Goal: Task Accomplishment & Management: Manage account settings

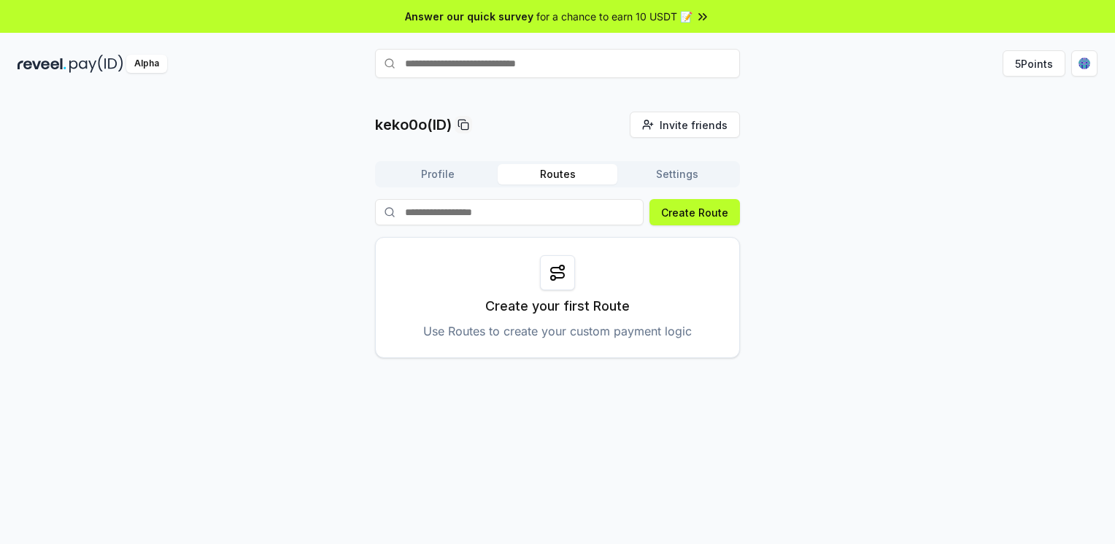
click at [493, 220] on input at bounding box center [509, 212] width 268 height 26
click at [435, 173] on button "Profile" at bounding box center [438, 174] width 120 height 20
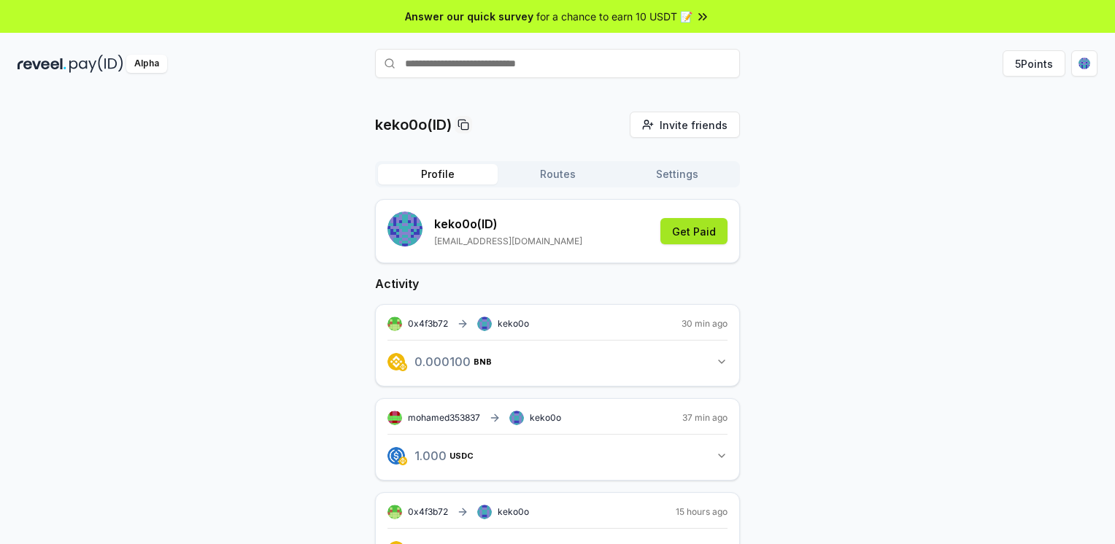
click at [689, 231] on button "Get Paid" at bounding box center [693, 231] width 67 height 26
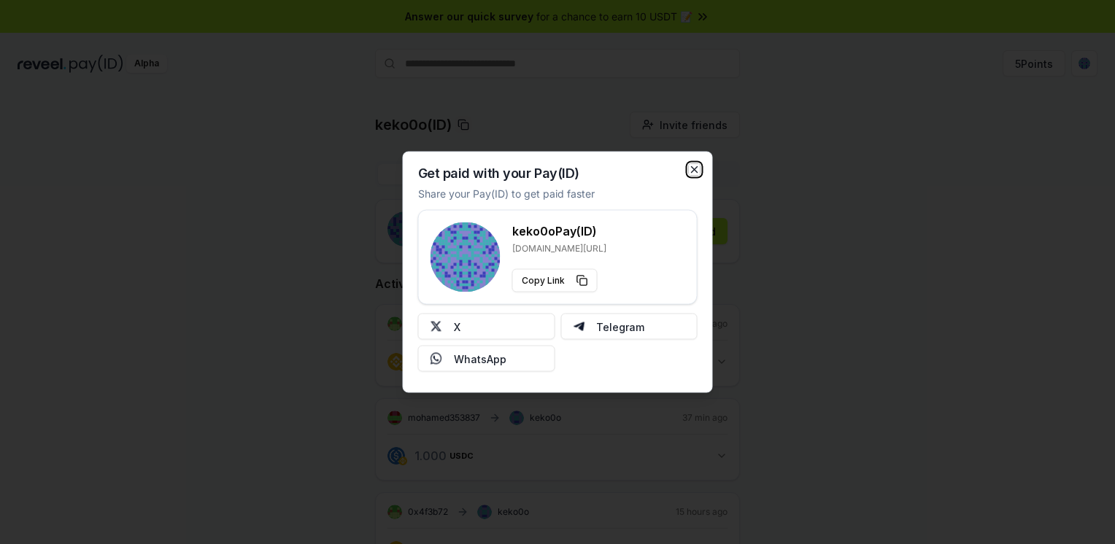
click at [692, 168] on icon "button" at bounding box center [695, 170] width 6 height 6
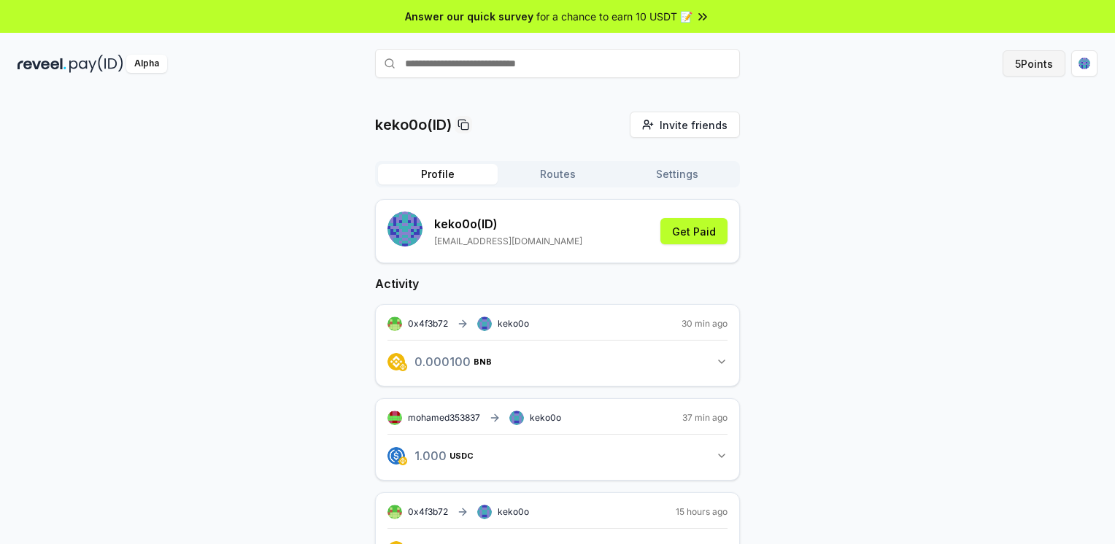
click at [1039, 63] on button "5 Points" at bounding box center [1033, 63] width 63 height 26
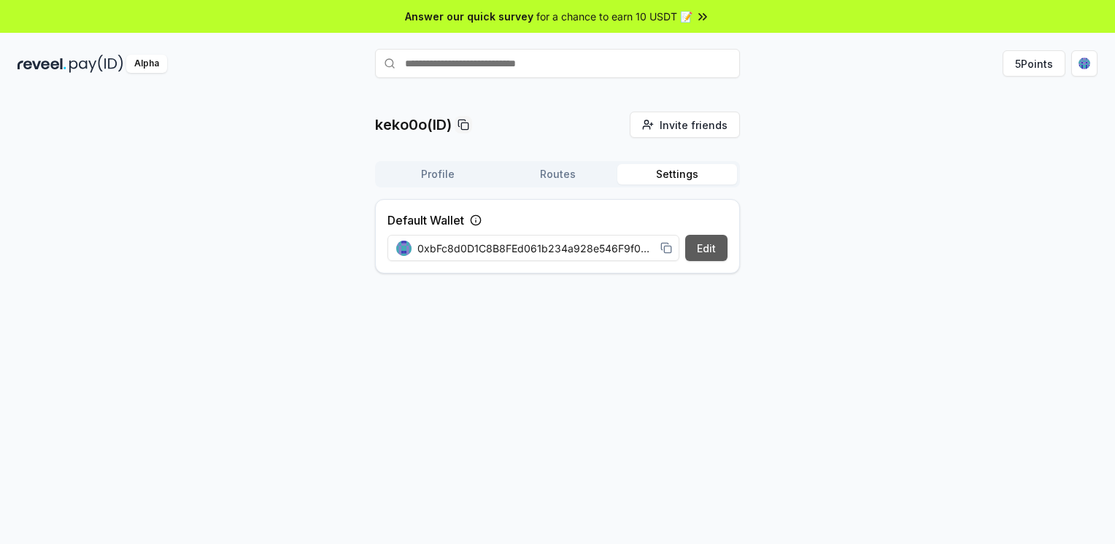
click at [709, 249] on button "Edit" at bounding box center [706, 248] width 42 height 26
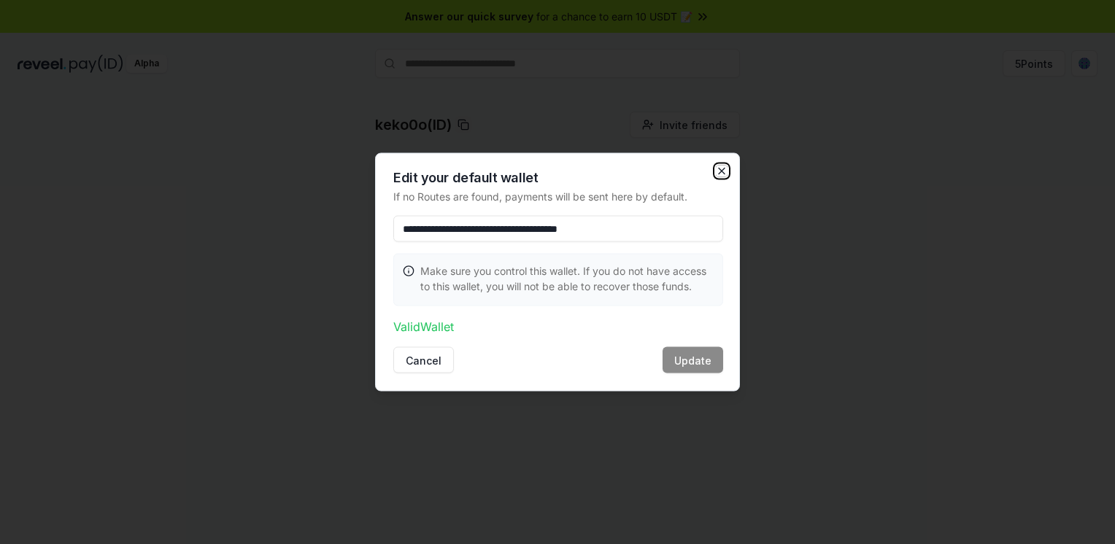
click at [721, 169] on icon "button" at bounding box center [722, 172] width 12 height 12
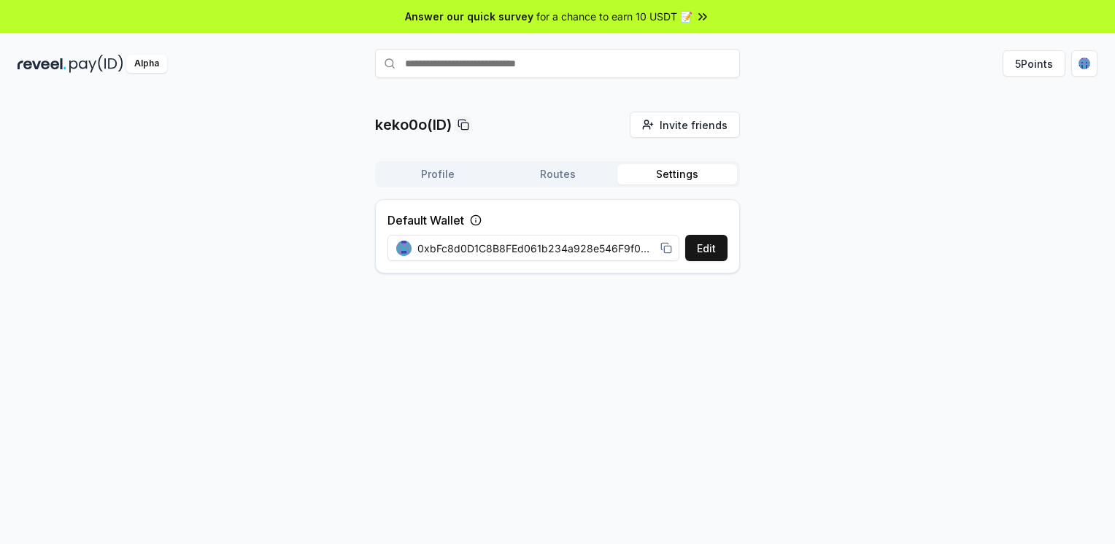
click at [566, 169] on button "Routes" at bounding box center [558, 174] width 120 height 20
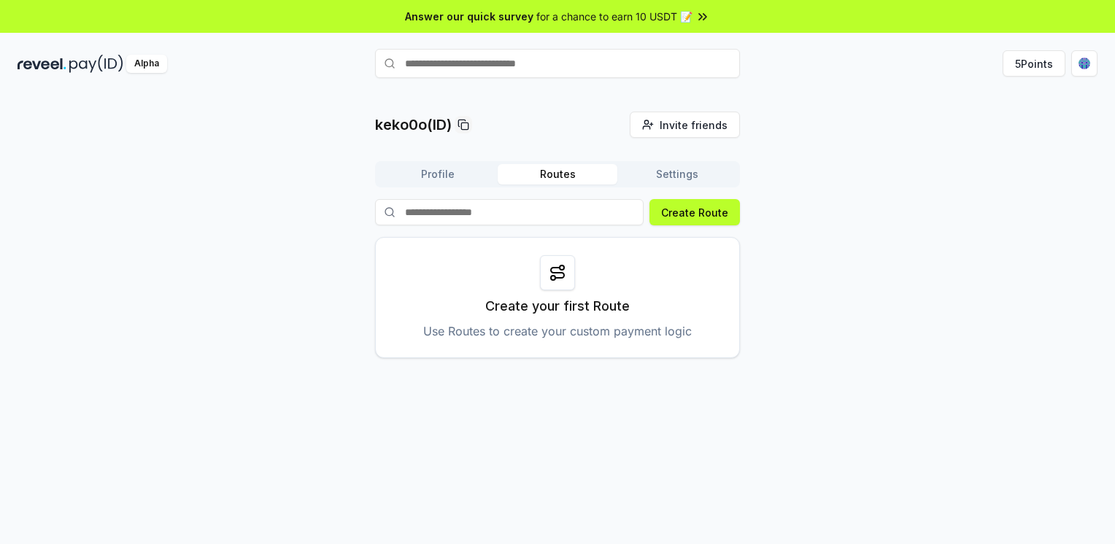
click at [429, 171] on button "Profile" at bounding box center [438, 174] width 120 height 20
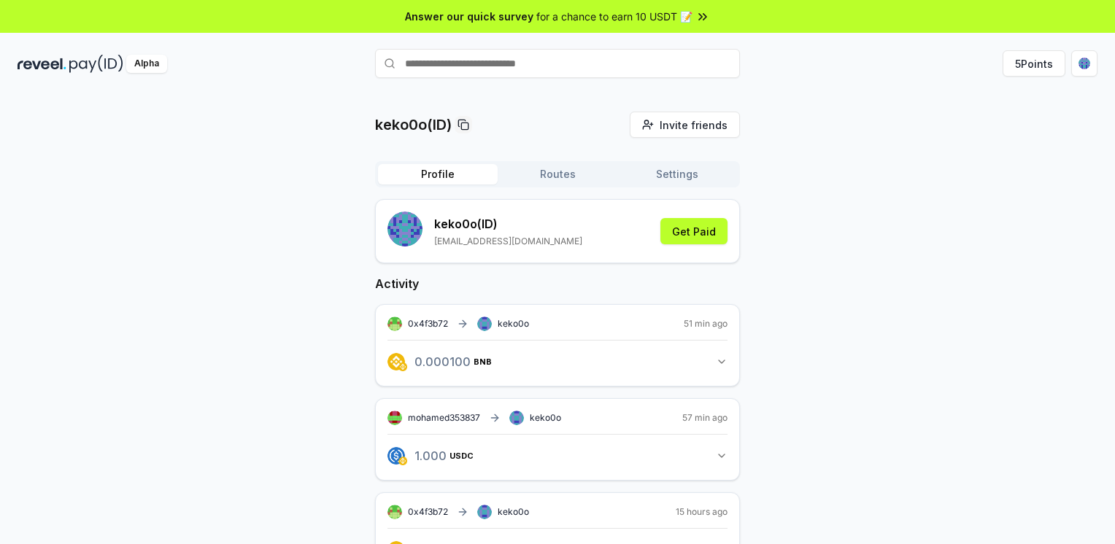
click at [715, 357] on button "0.000100 BNB 0.0001 BNB" at bounding box center [557, 361] width 340 height 25
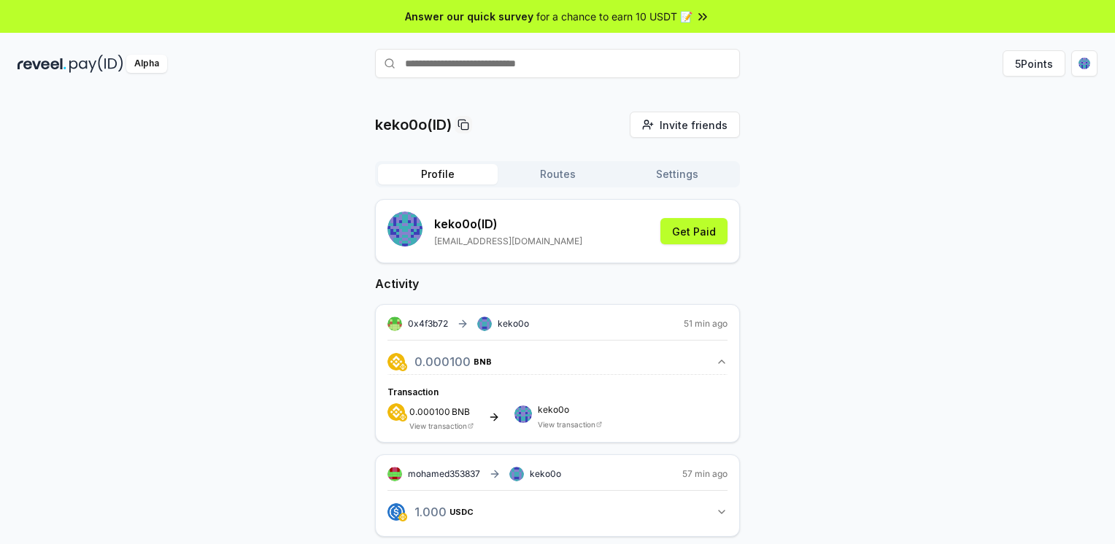
click at [715, 358] on button "0.000100 BNB 0.0001 BNB" at bounding box center [557, 361] width 340 height 25
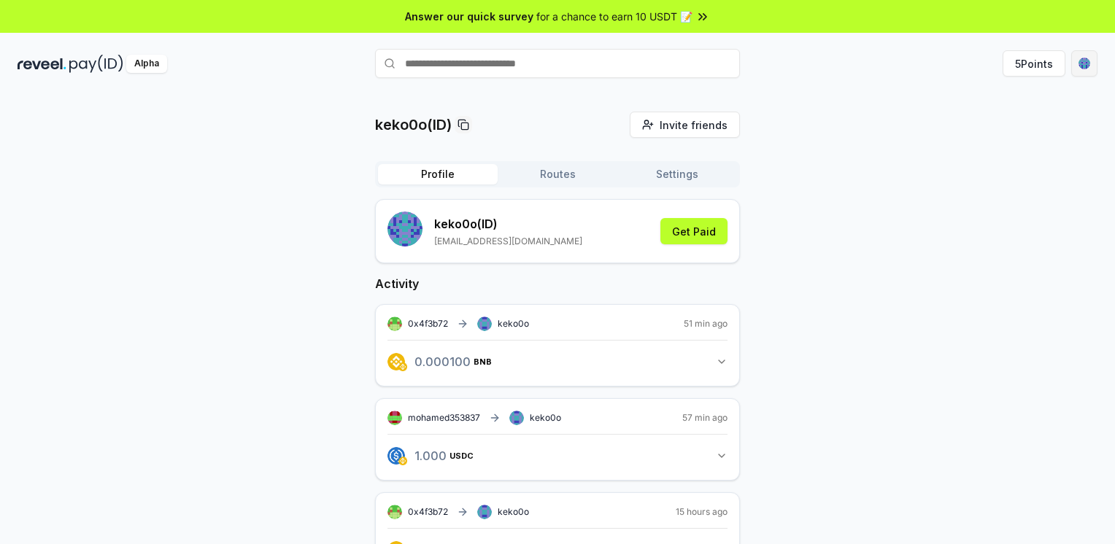
click at [1086, 63] on html "Answer our quick survey for a chance to earn 10 USDT 📝 Alpha 5 Points keko0o(ID…" at bounding box center [557, 272] width 1115 height 544
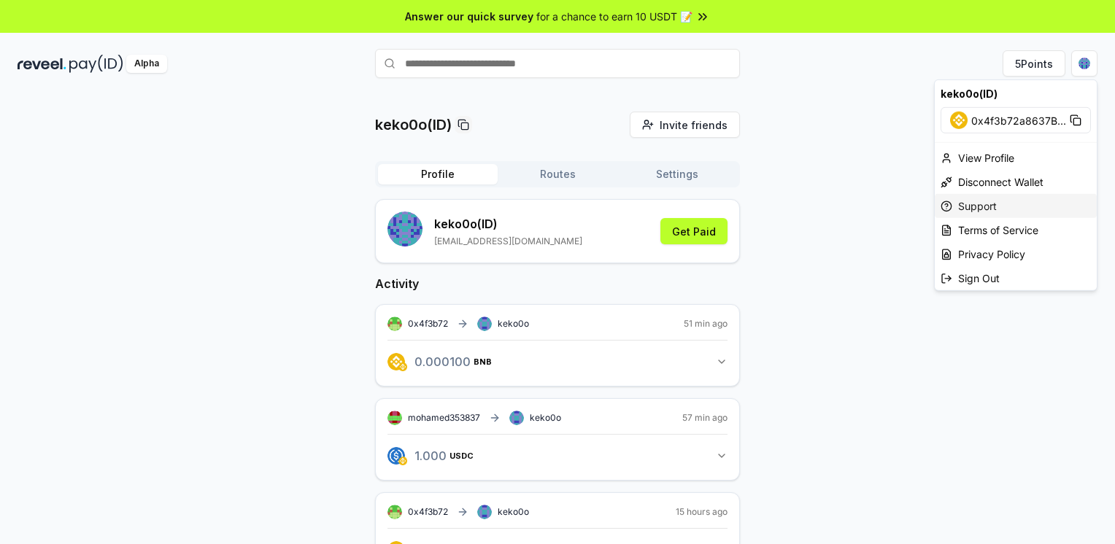
click at [990, 196] on div "Support" at bounding box center [1016, 206] width 162 height 24
